Goal: Transaction & Acquisition: Purchase product/service

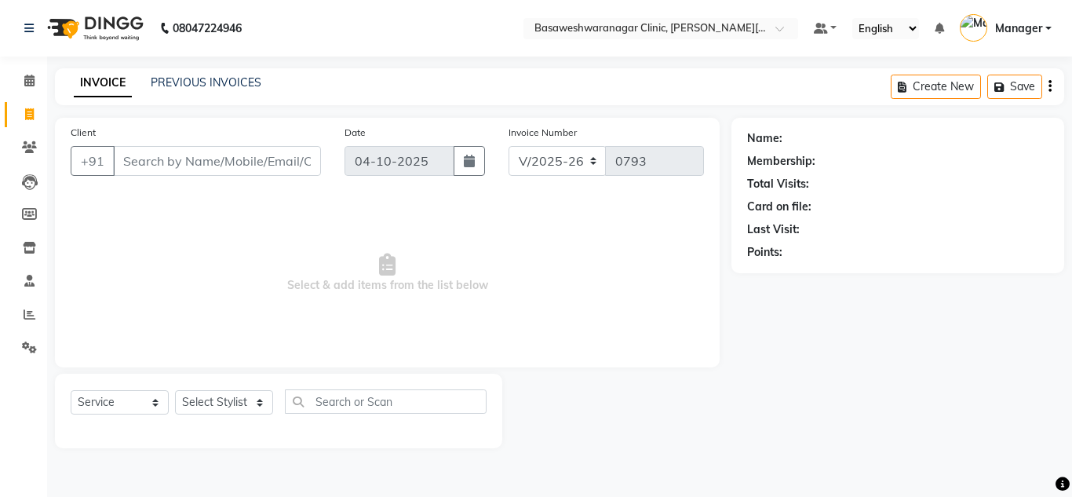
select select "7441"
select select "service"
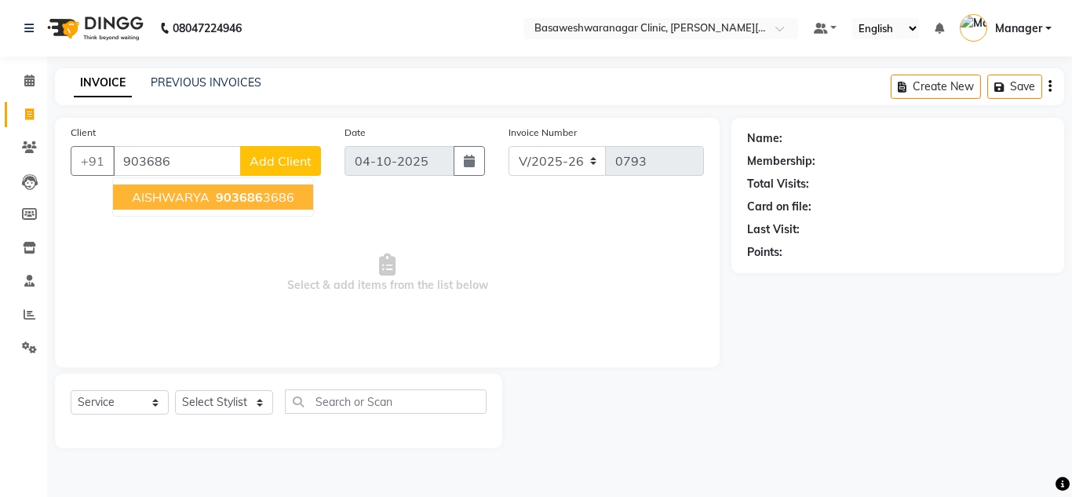
click at [202, 206] on button "AISHWARYA 903686 3686" at bounding box center [213, 196] width 200 height 25
type input "9036863686"
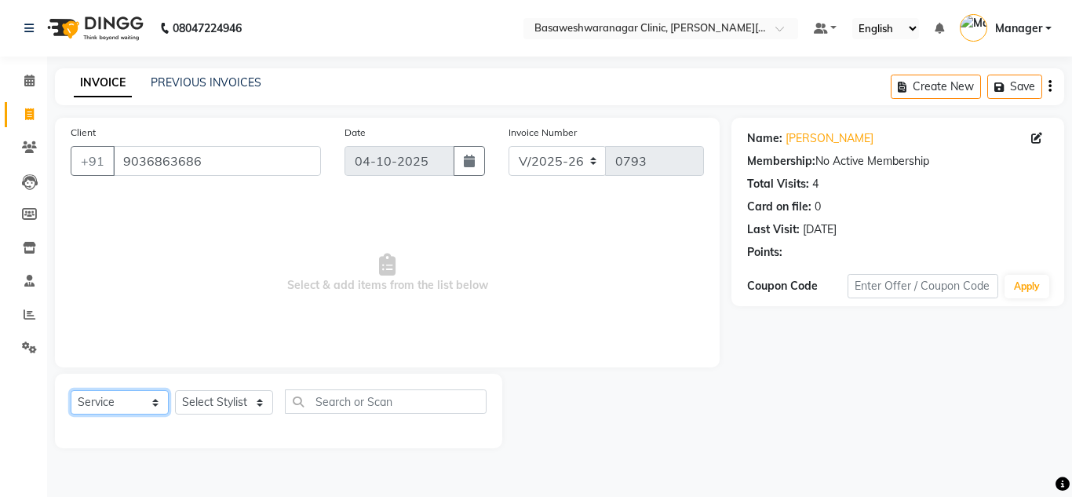
click at [86, 403] on select "Select Service Product Membership Package Voucher Prepaid Gift Card" at bounding box center [120, 402] width 98 height 24
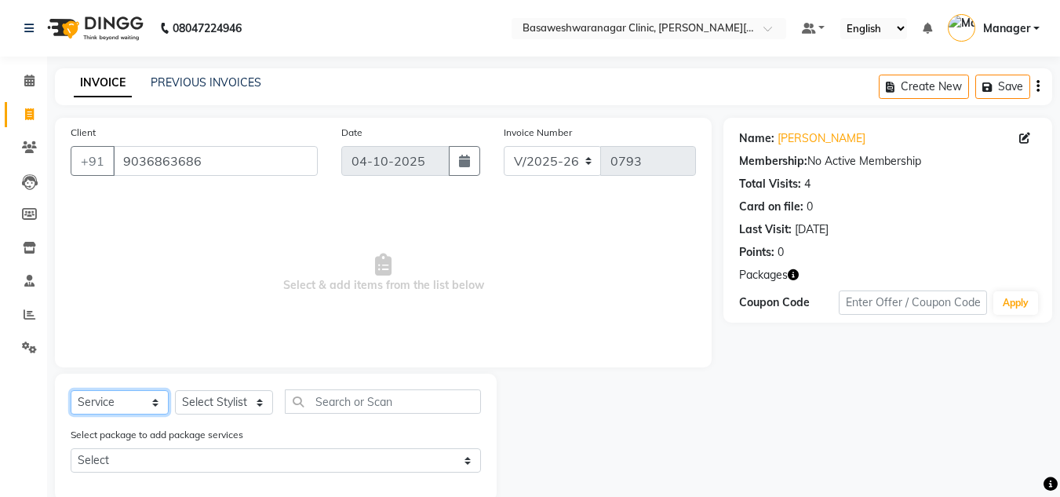
select select "product"
click at [71, 390] on select "Select Service Product Membership Package Voucher Prepaid Gift Card" at bounding box center [120, 402] width 98 height 24
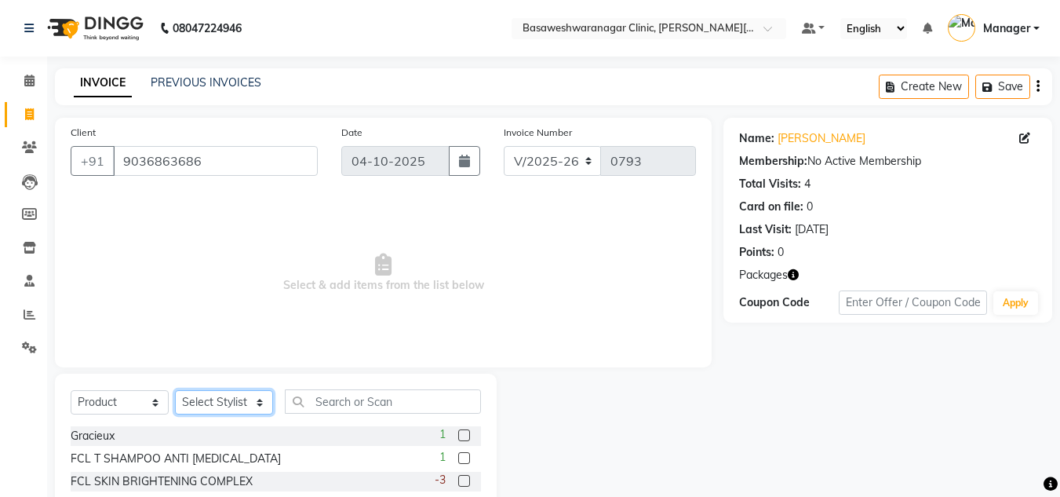
click at [235, 403] on select "Select Stylist [PERSON_NAME] [PERSON_NAME] Manager NAVYA [PERSON_NAME] shangnim…" at bounding box center [224, 402] width 98 height 24
select select "65316"
click at [175, 390] on select "Select Stylist [PERSON_NAME] [PERSON_NAME] Manager NAVYA [PERSON_NAME] shangnim…" at bounding box center [224, 402] width 98 height 24
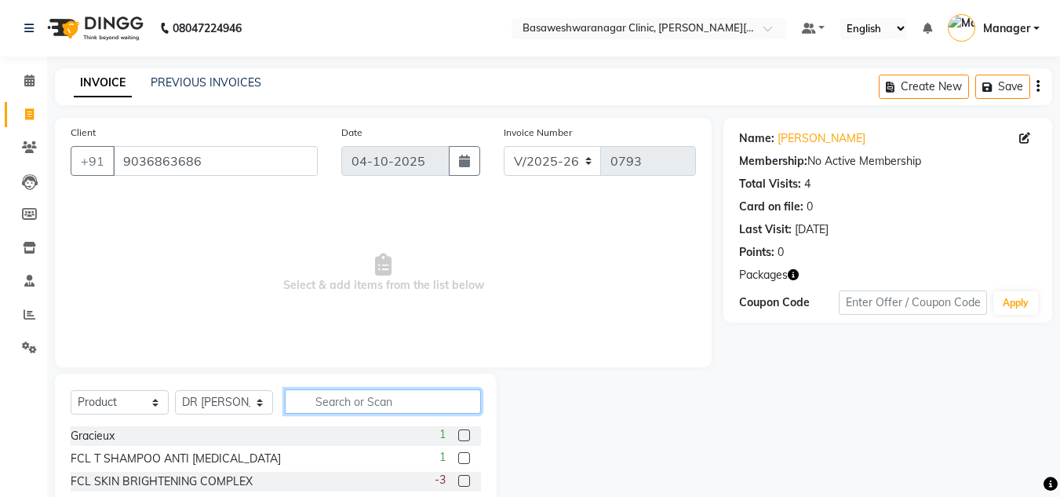
click at [375, 403] on input "text" at bounding box center [383, 401] width 196 height 24
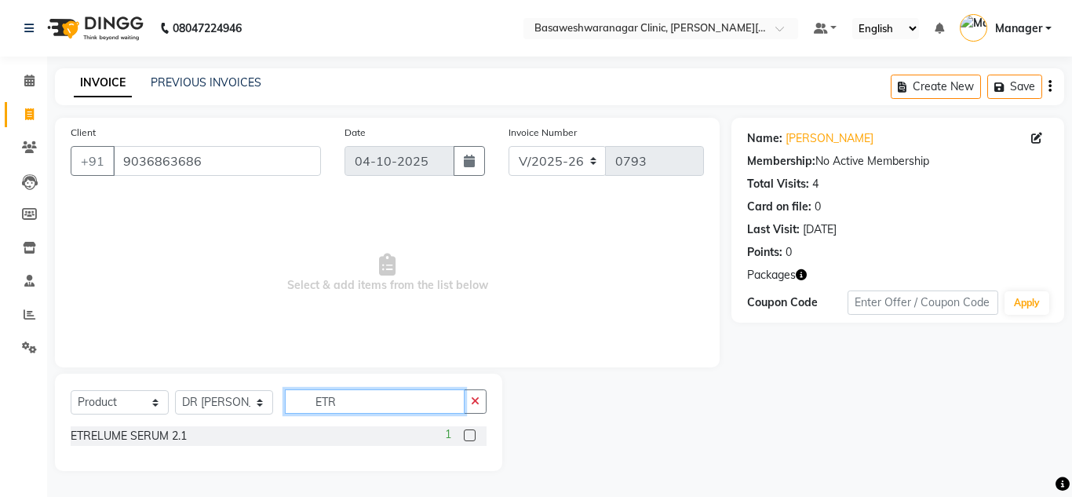
type input "ETR"
click at [466, 435] on label at bounding box center [470, 435] width 12 height 12
click at [466, 435] on input "checkbox" at bounding box center [469, 436] width 10 height 10
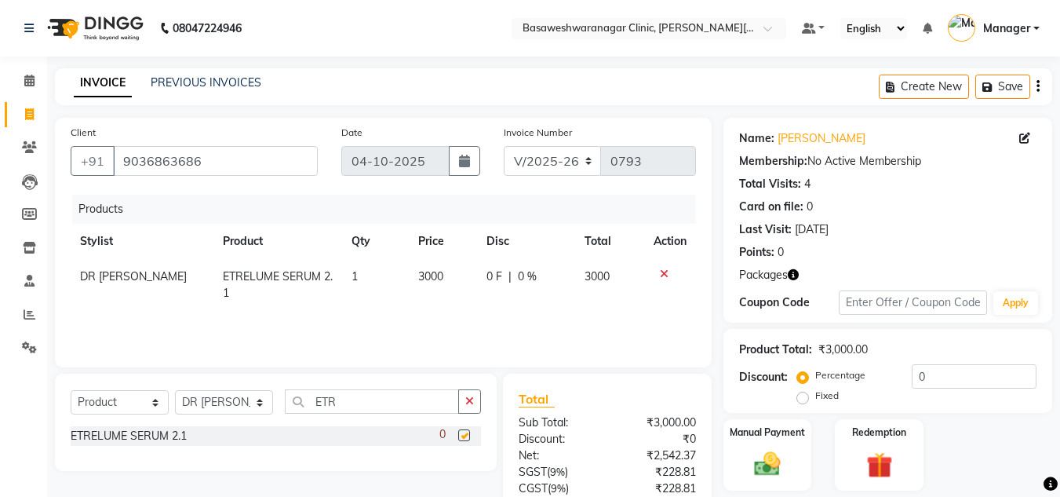
checkbox input "false"
click at [378, 406] on input "ETR" at bounding box center [372, 401] width 174 height 24
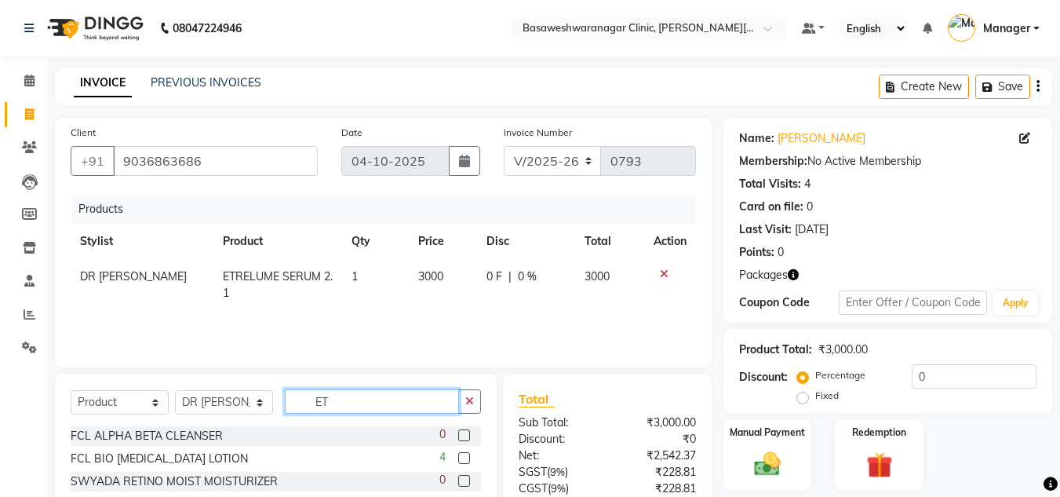
type input "E"
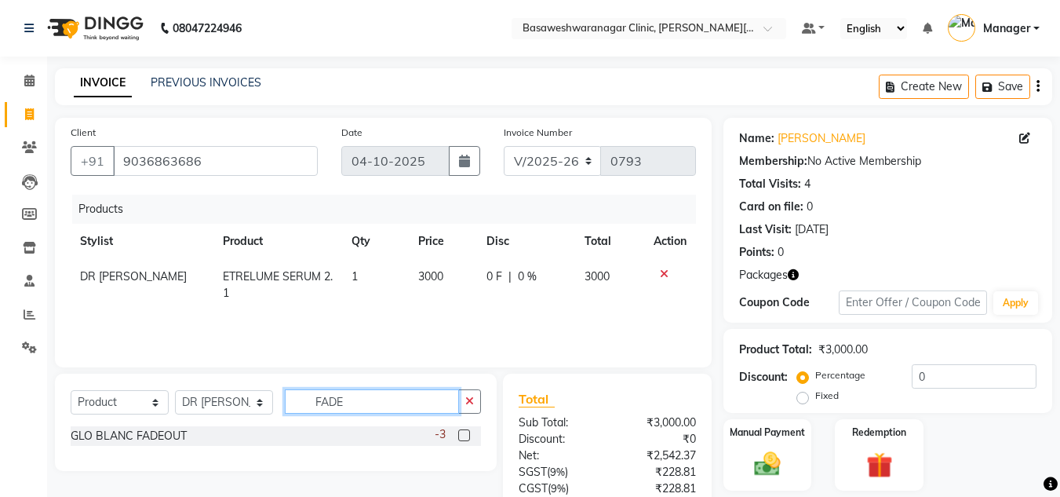
type input "FADE"
click at [465, 435] on label at bounding box center [464, 435] width 12 height 12
click at [465, 435] on input "checkbox" at bounding box center [463, 436] width 10 height 10
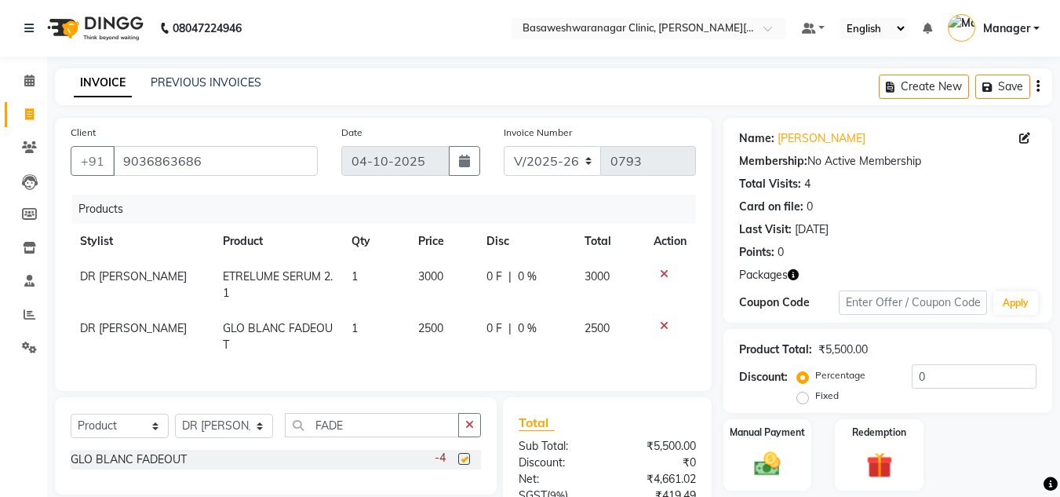
scroll to position [150, 0]
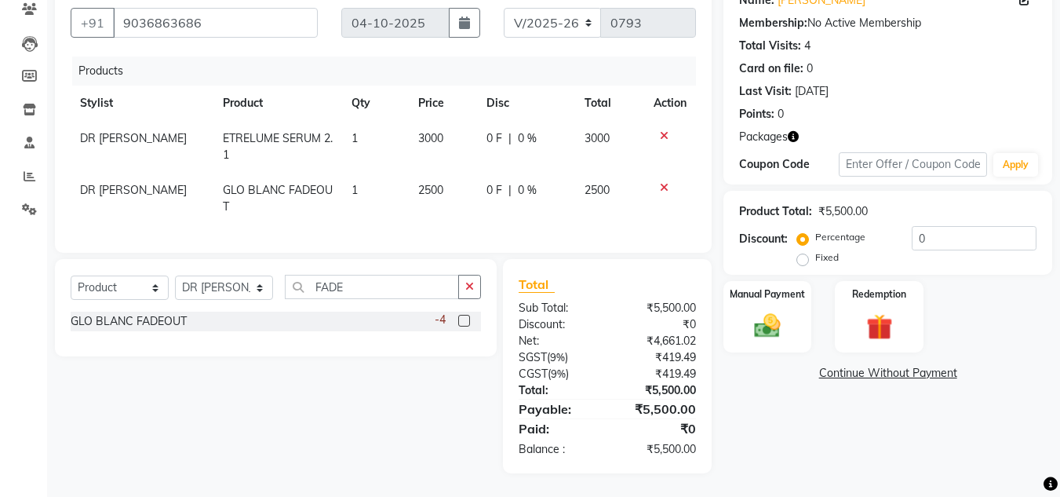
checkbox input "false"
click at [793, 286] on label "Manual Payment" at bounding box center [767, 293] width 78 height 15
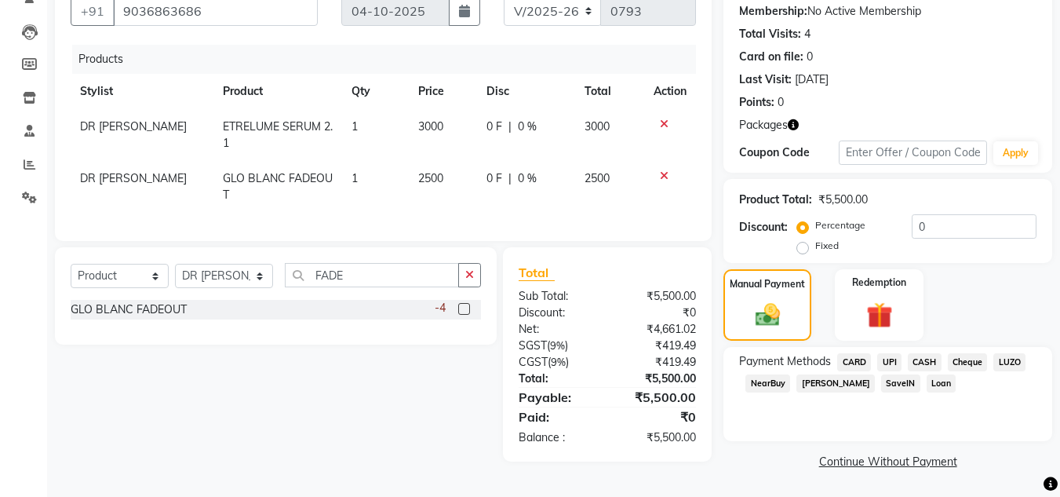
click at [884, 369] on span "UPI" at bounding box center [889, 362] width 24 height 18
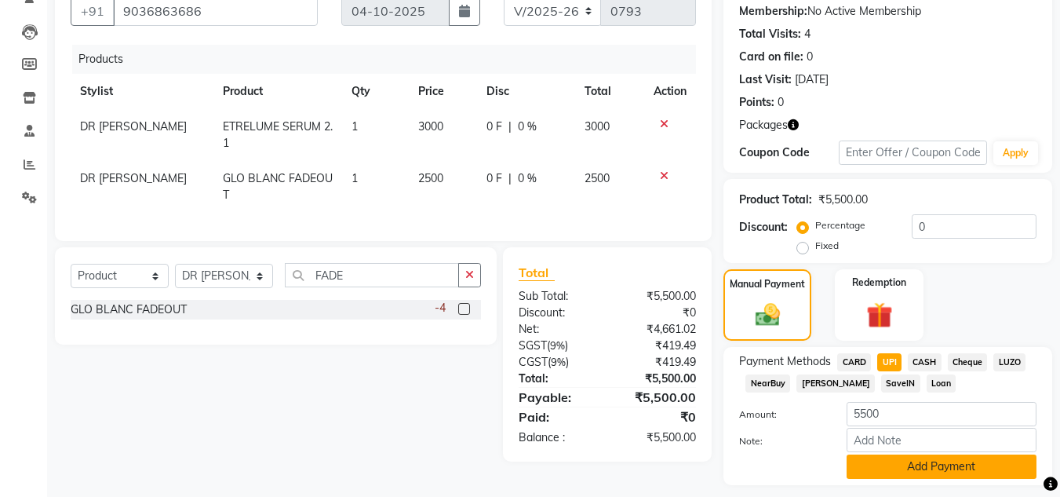
click at [899, 461] on button "Add Payment" at bounding box center [942, 466] width 190 height 24
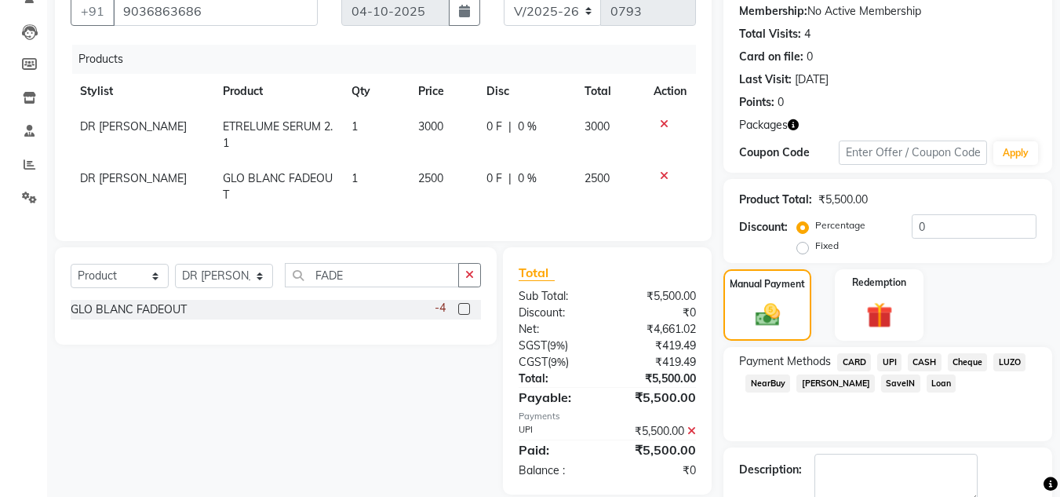
scroll to position [239, 0]
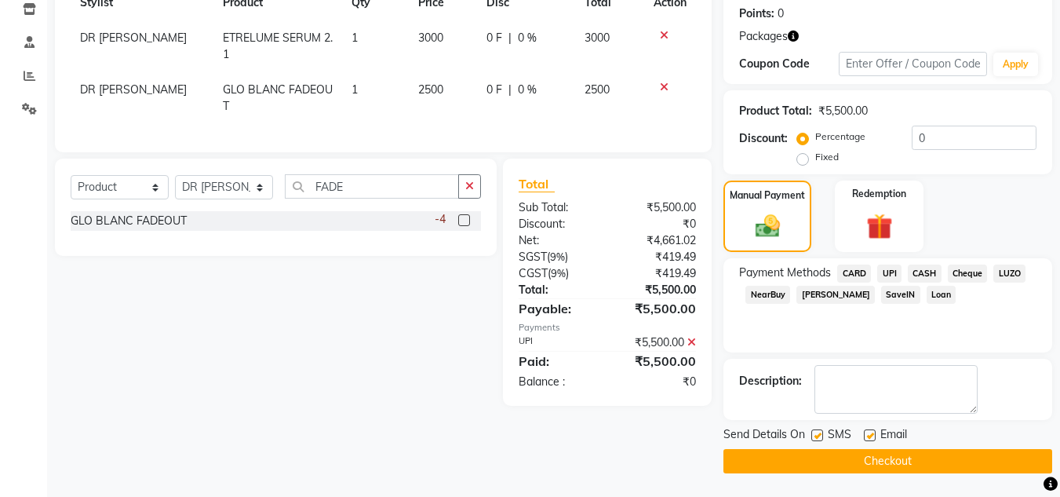
click at [700, 351] on div "₹5,500.00" at bounding box center [657, 342] width 100 height 16
click at [687, 351] on div "₹5,500.00" at bounding box center [657, 342] width 100 height 16
click at [695, 348] on icon at bounding box center [691, 342] width 9 height 11
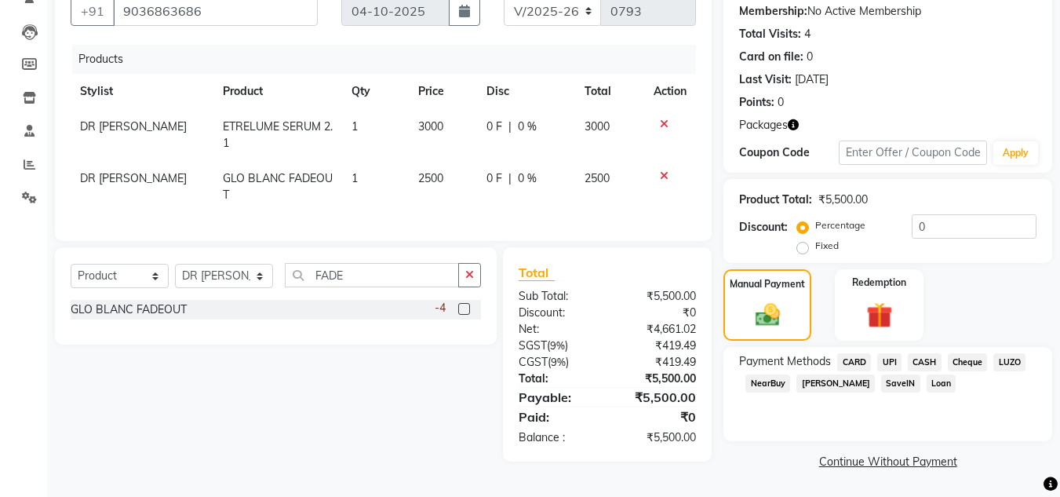
scroll to position [150, 0]
click at [852, 359] on span "CARD" at bounding box center [854, 362] width 34 height 18
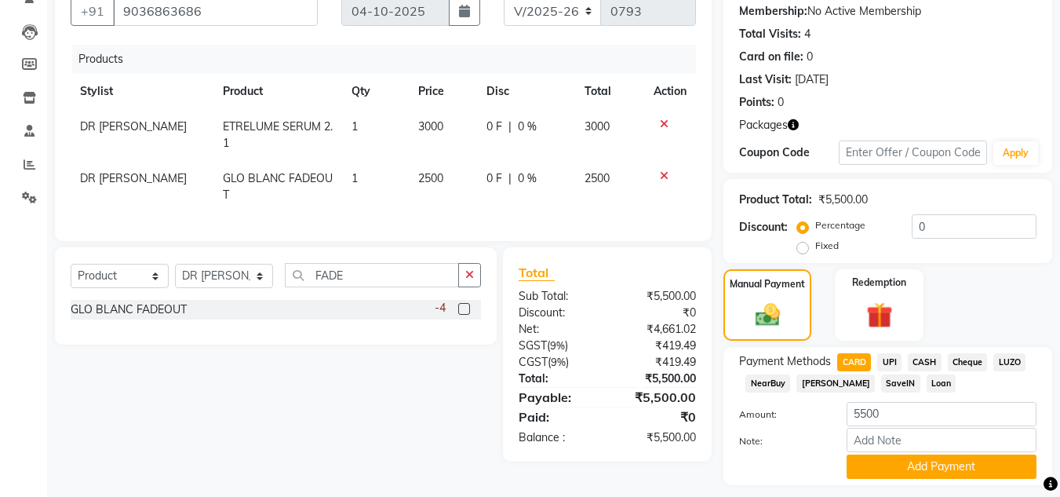
scroll to position [194, 0]
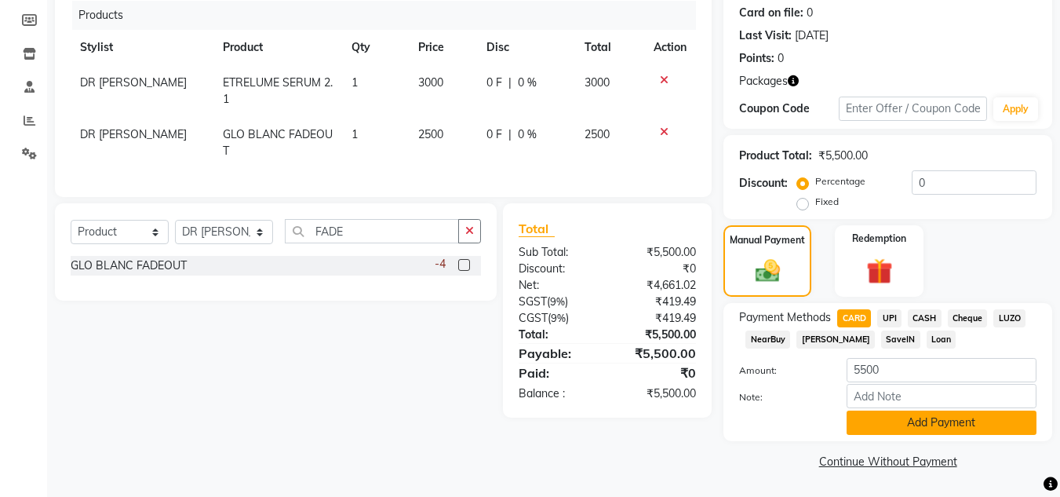
click at [889, 420] on button "Add Payment" at bounding box center [942, 422] width 190 height 24
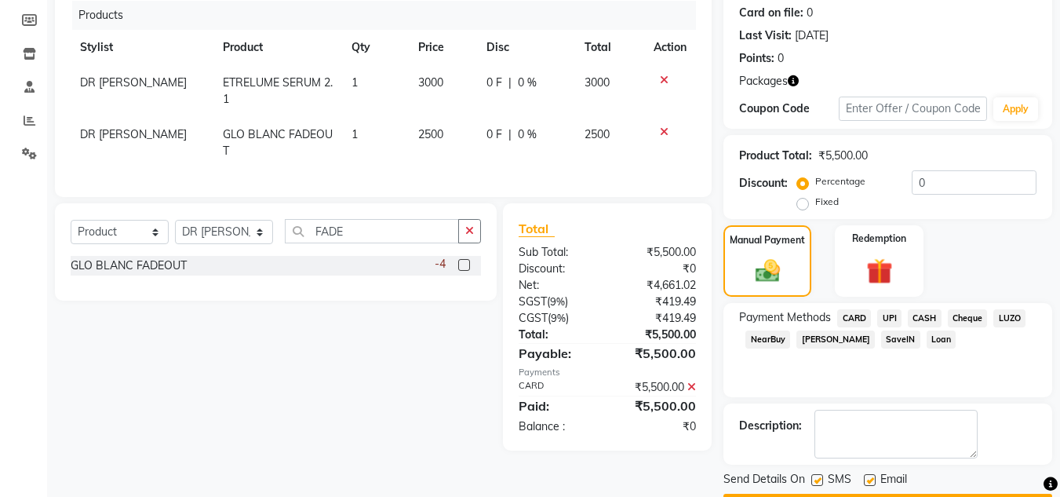
scroll to position [239, 0]
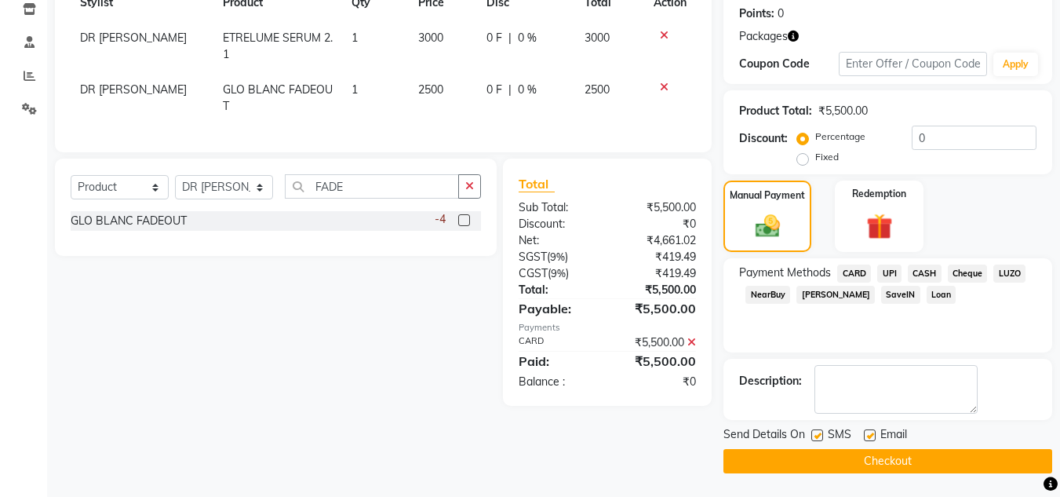
click at [884, 471] on button "Checkout" at bounding box center [888, 461] width 329 height 24
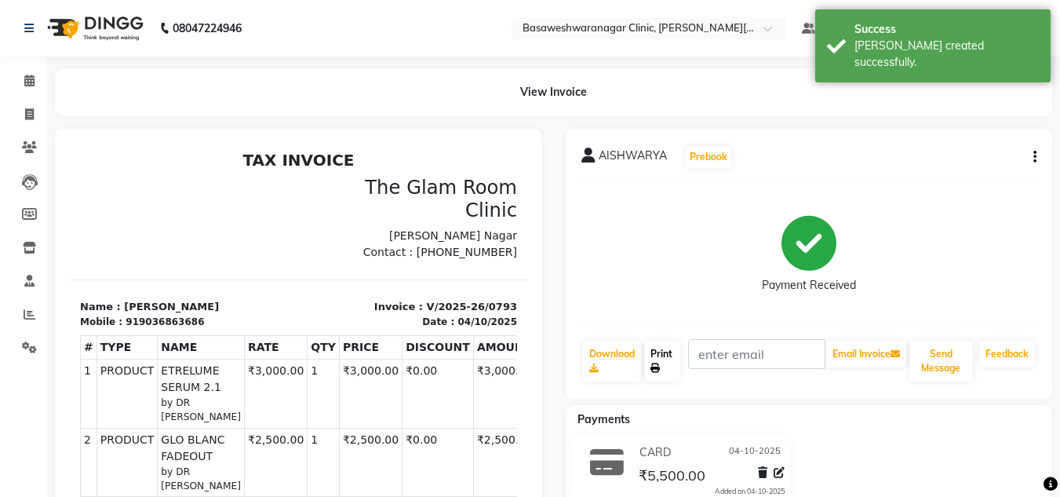
click at [661, 358] on link "Print" at bounding box center [662, 361] width 36 height 41
